Goal: Task Accomplishment & Management: Use online tool/utility

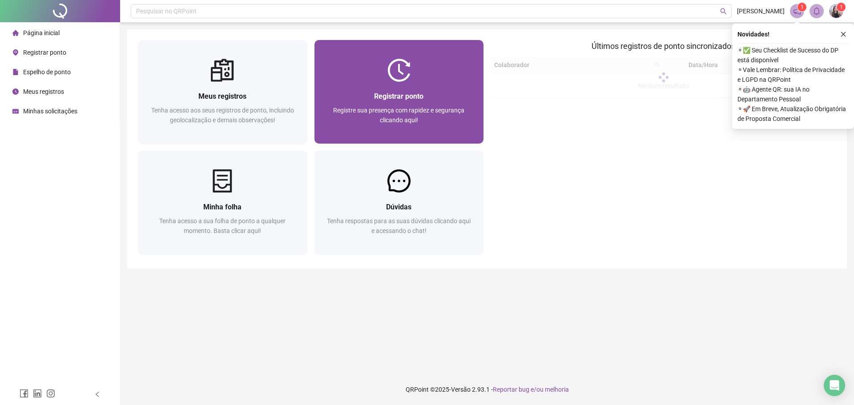
click at [389, 108] on span "Registre sua presença com rapidez e segurança clicando aqui!" at bounding box center [398, 115] width 131 height 17
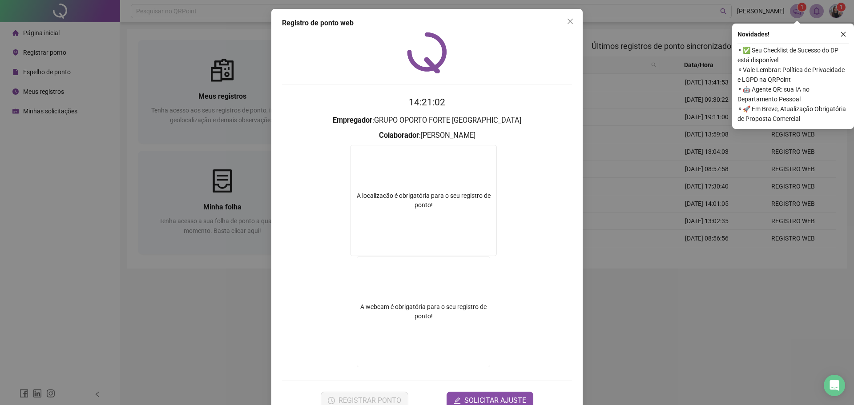
click at [700, 302] on div "Registro de ponto web 14:21:02 Empregador : GRUPO OPORTO FORTE PORTUGAL Colabor…" at bounding box center [427, 202] width 854 height 405
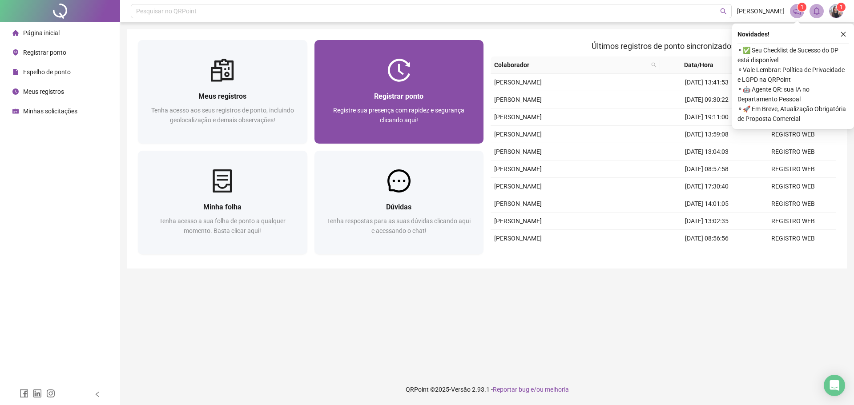
click at [388, 105] on div "Registrar ponto Registre sua presença com rapidez e segurança clicando aqui!" at bounding box center [399, 113] width 148 height 44
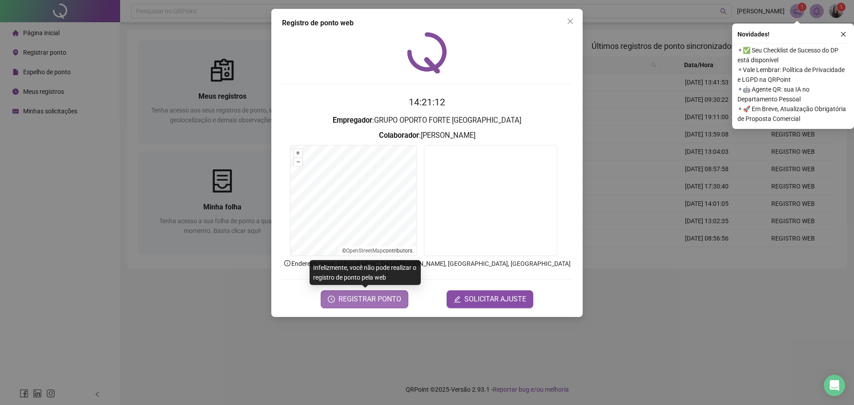
click at [365, 299] on span "REGISTRAR PONTO" at bounding box center [370, 299] width 63 height 11
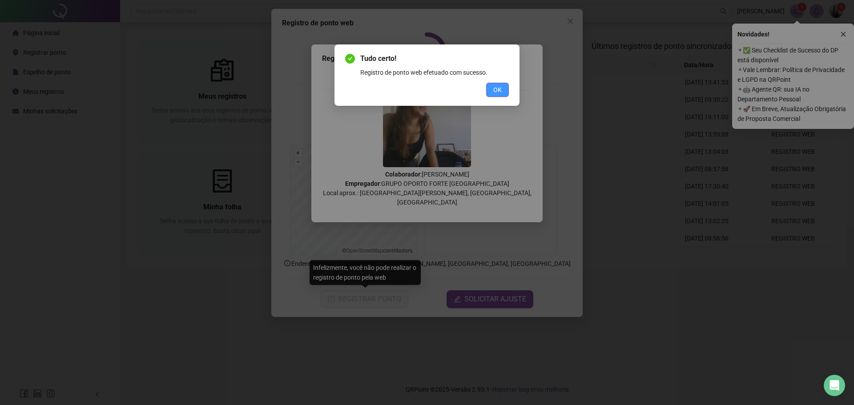
click at [488, 89] on button "OK" at bounding box center [497, 90] width 23 height 14
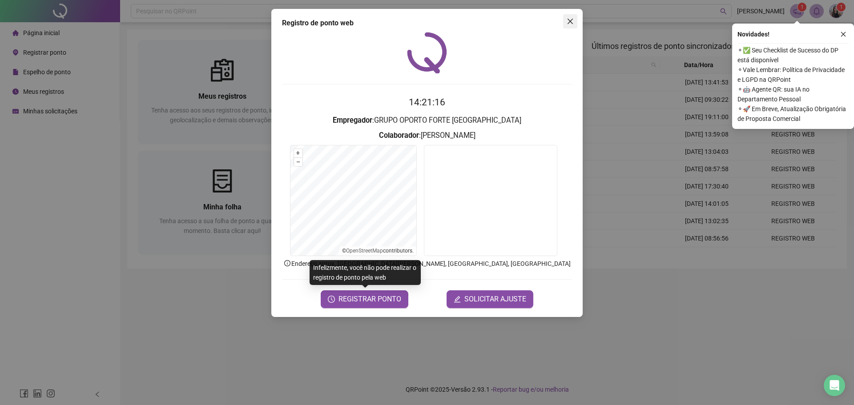
click at [573, 18] on icon "close" at bounding box center [570, 21] width 7 height 7
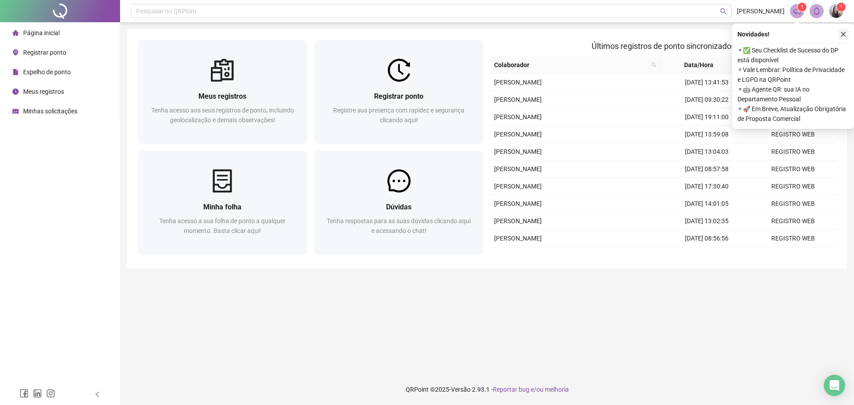
click at [841, 34] on icon "close" at bounding box center [843, 34] width 6 height 6
